Goal: Information Seeking & Learning: Find specific fact

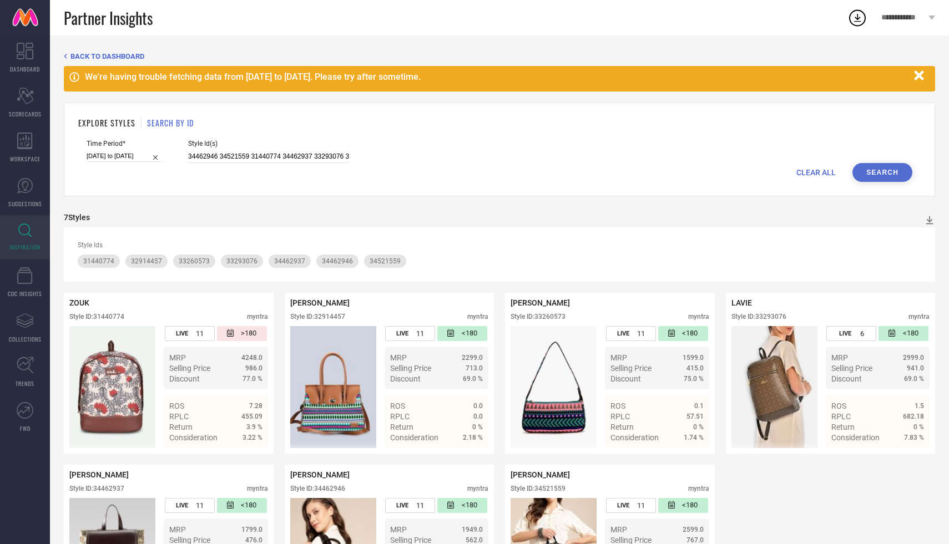
scroll to position [99, 0]
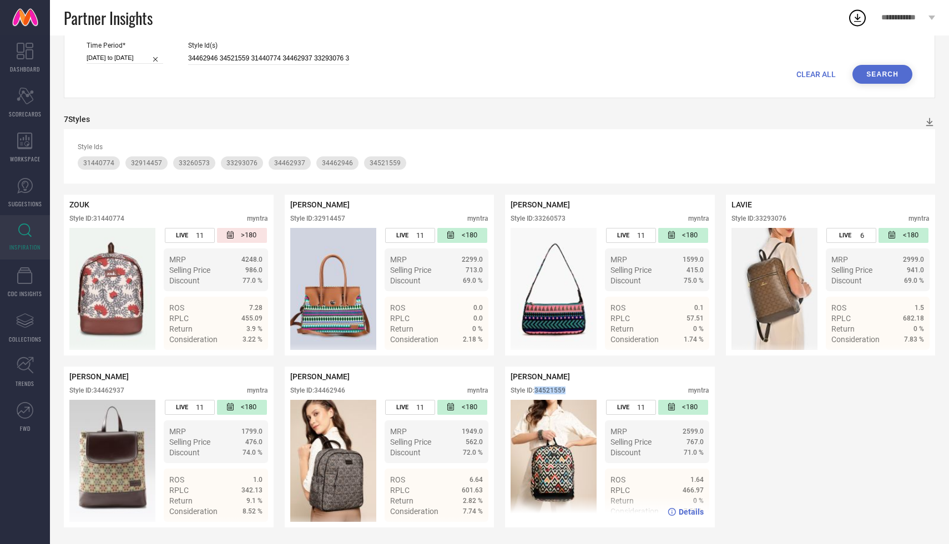
drag, startPoint x: 536, startPoint y: 390, endPoint x: 584, endPoint y: 389, distance: 47.2
click at [584, 389] on div "Style ID: 34521559 myntra" at bounding box center [609, 393] width 199 height 13
copy div "34521559"
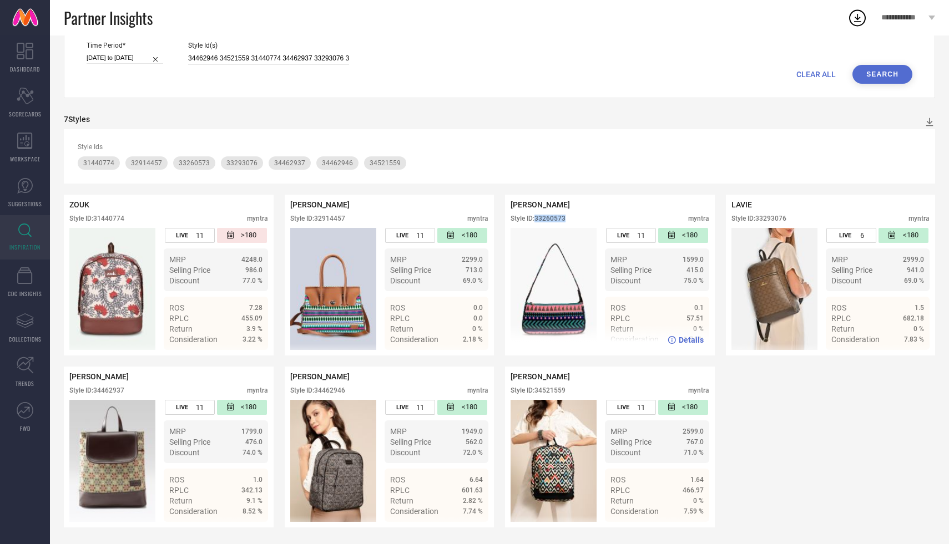
drag, startPoint x: 536, startPoint y: 220, endPoint x: 583, endPoint y: 221, distance: 46.6
click at [583, 221] on div "Style ID: 33260573 myntra" at bounding box center [609, 221] width 199 height 13
drag, startPoint x: 95, startPoint y: 216, endPoint x: 161, endPoint y: 216, distance: 66.6
click at [161, 216] on div "Style ID: 31440774 myntra" at bounding box center [168, 221] width 199 height 13
copy div "31440774"
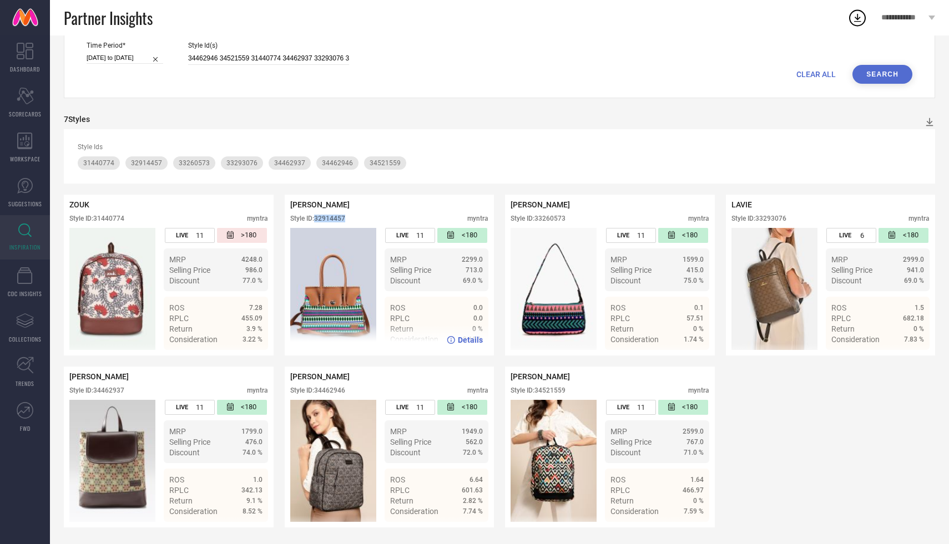
drag, startPoint x: 317, startPoint y: 220, endPoint x: 357, endPoint y: 222, distance: 40.0
click at [357, 222] on div "Style ID: 32914457 myntra" at bounding box center [389, 221] width 199 height 13
copy div "32914457"
drag, startPoint x: 94, startPoint y: 392, endPoint x: 139, endPoint y: 392, distance: 44.9
click at [139, 392] on div "Style ID: 34462937 myntra" at bounding box center [168, 393] width 199 height 13
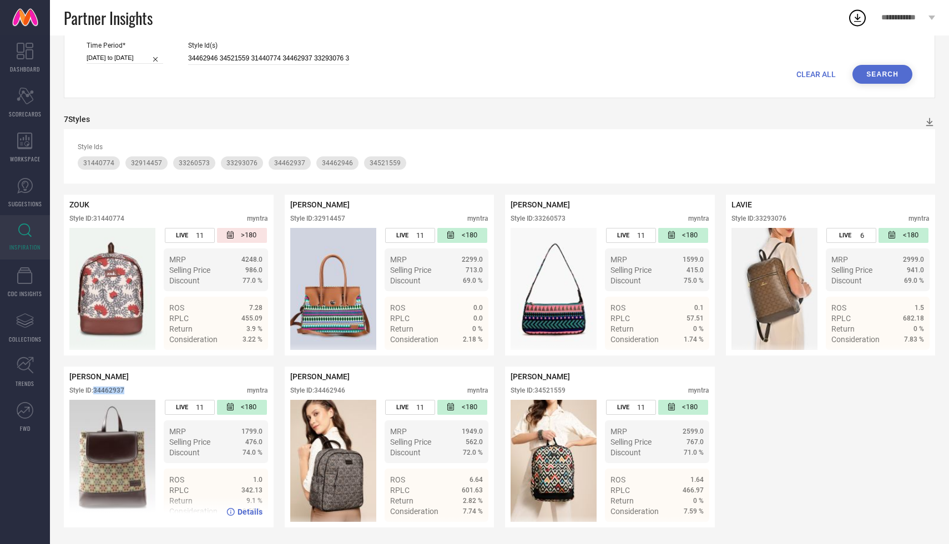
copy div "34462937"
drag, startPoint x: 511, startPoint y: 202, endPoint x: 569, endPoint y: 201, distance: 58.3
click at [569, 201] on div "[PERSON_NAME]" at bounding box center [609, 204] width 199 height 9
copy span "[PERSON_NAME]"
drag, startPoint x: 316, startPoint y: 216, endPoint x: 376, endPoint y: 215, distance: 60.5
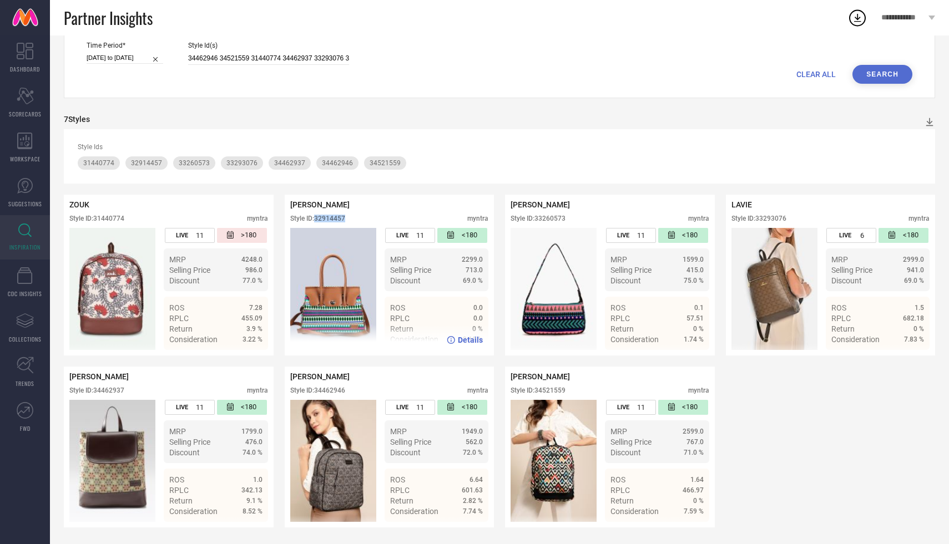
click at [376, 215] on div "Style ID: 32914457 myntra" at bounding box center [389, 221] width 199 height 13
copy div "32914457"
drag, startPoint x: 536, startPoint y: 217, endPoint x: 611, endPoint y: 217, distance: 74.9
click at [611, 217] on div "Style ID: 33260573 myntra" at bounding box center [609, 221] width 199 height 13
copy div "33260573"
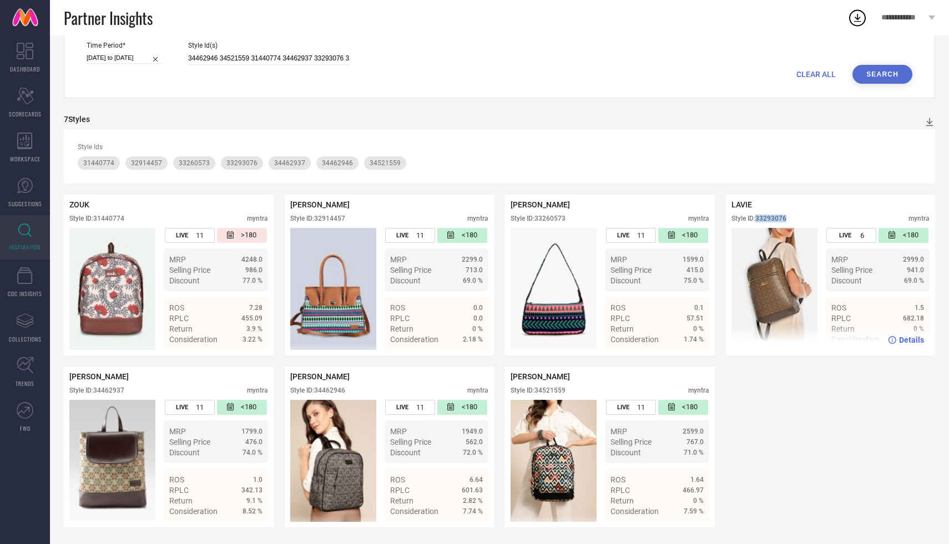
drag, startPoint x: 758, startPoint y: 215, endPoint x: 800, endPoint y: 216, distance: 42.2
click at [800, 216] on div "Style ID: 33293076 myntra" at bounding box center [830, 221] width 199 height 13
copy div "33293076"
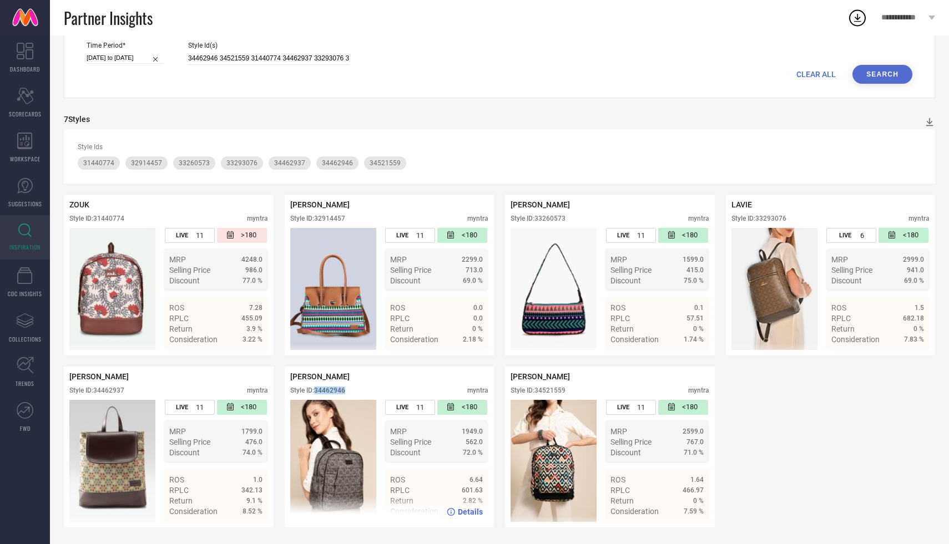
drag, startPoint x: 316, startPoint y: 391, endPoint x: 365, endPoint y: 391, distance: 48.8
click at [365, 391] on div "Style ID: 34462946 myntra" at bounding box center [389, 393] width 199 height 13
copy div "34462946"
